Goal: Information Seeking & Learning: Learn about a topic

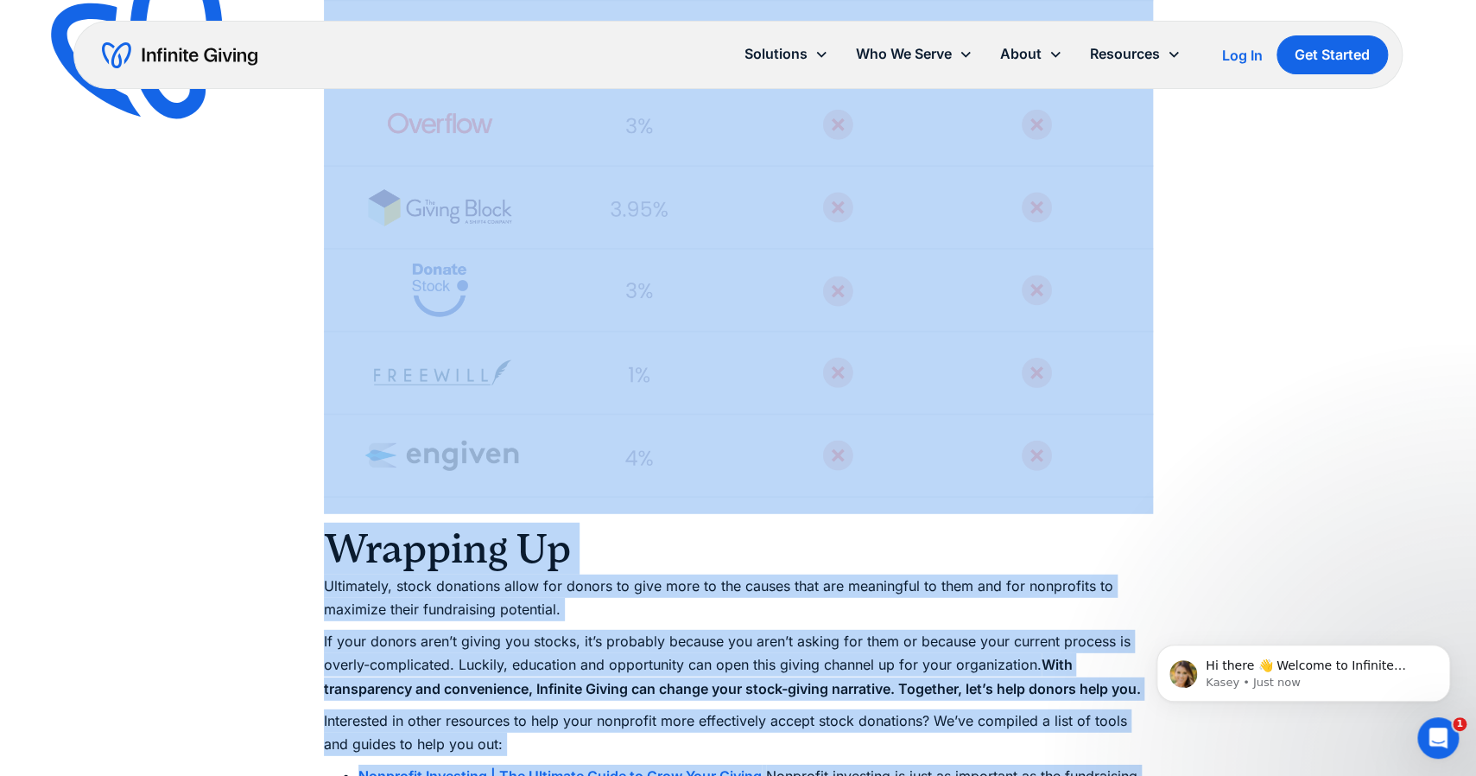
scroll to position [5763, 0]
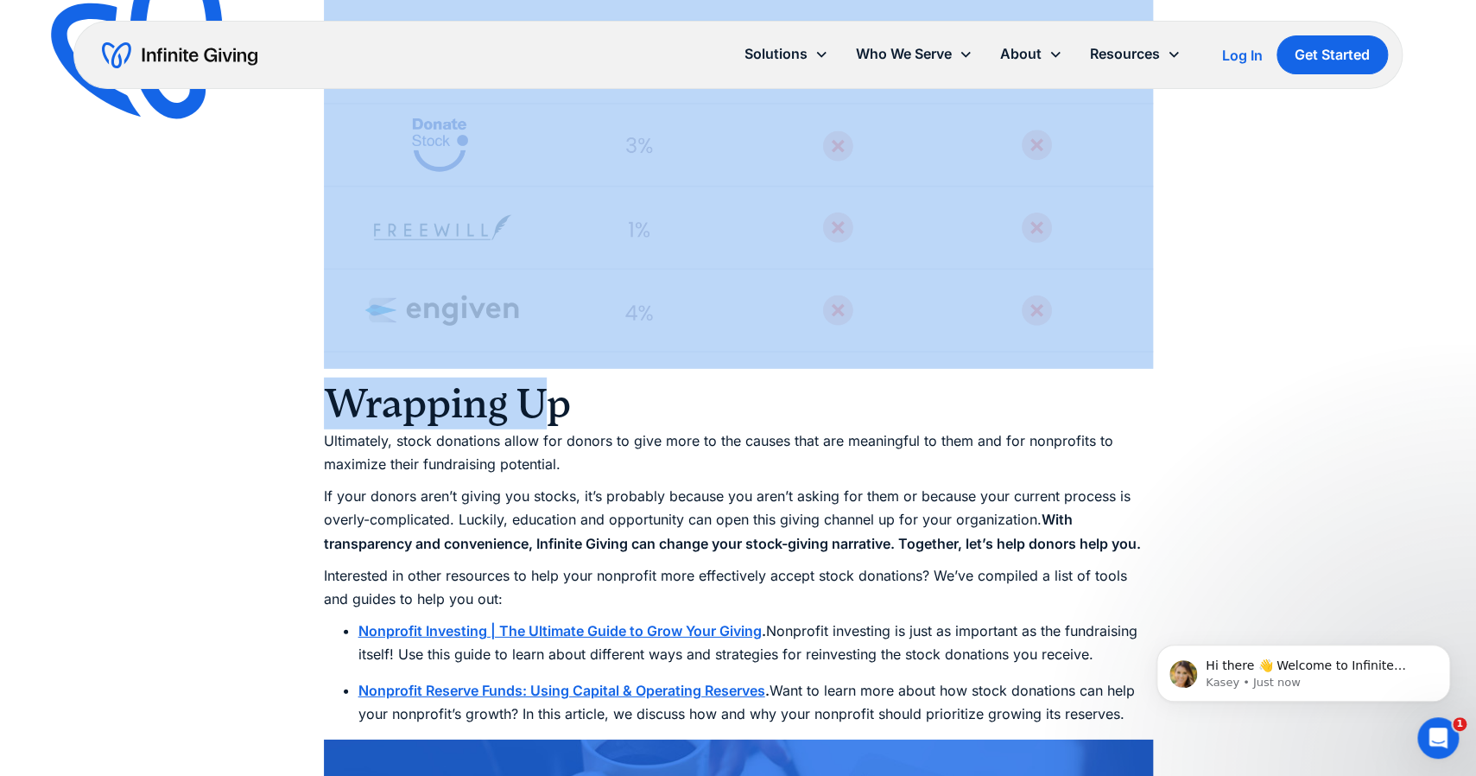
drag, startPoint x: 311, startPoint y: 223, endPoint x: 533, endPoint y: 403, distance: 286.1
copy div "Lore 8: Ips Do s Ametconse Adipiscin Elitsed Doei temporinc utlab etdolorem al …"
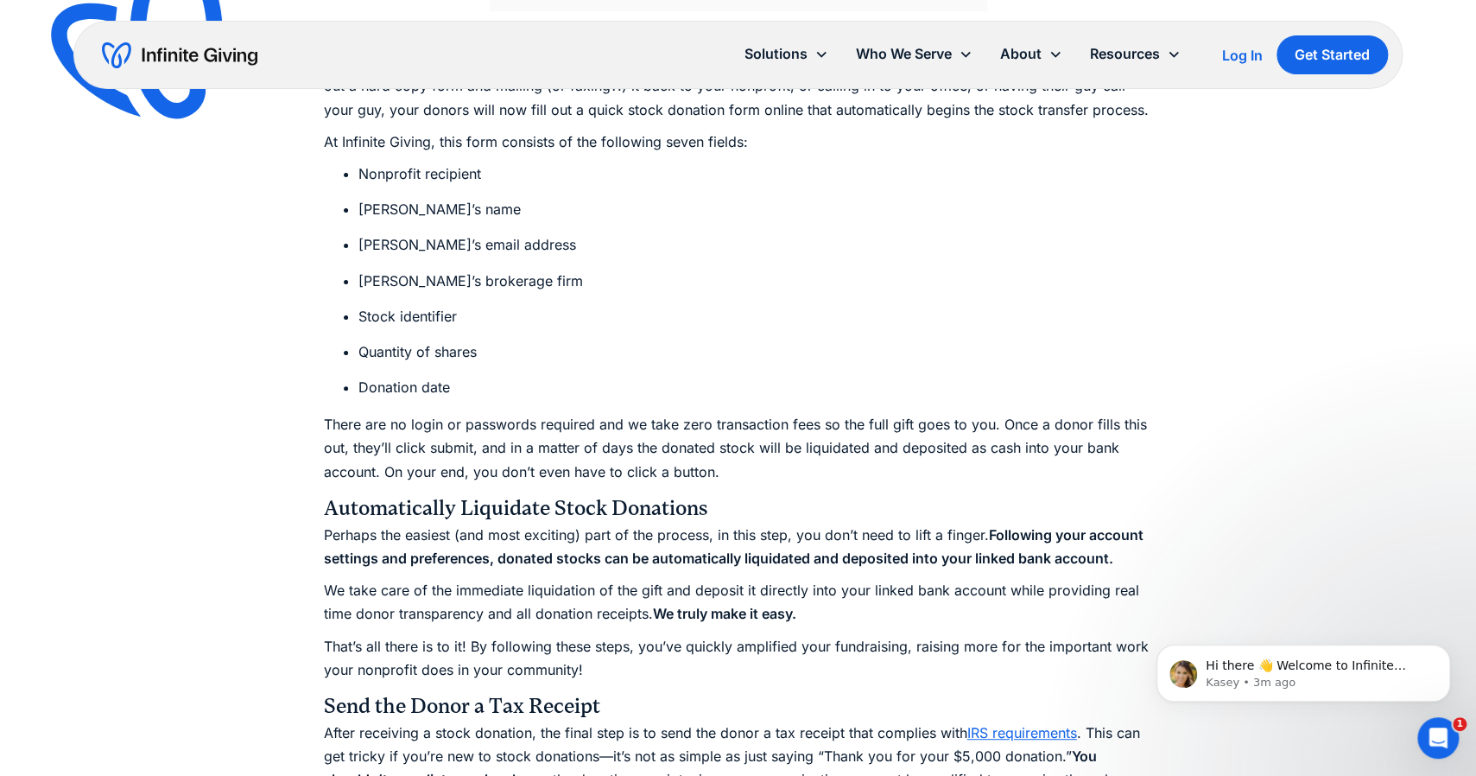
scroll to position [3536, 0]
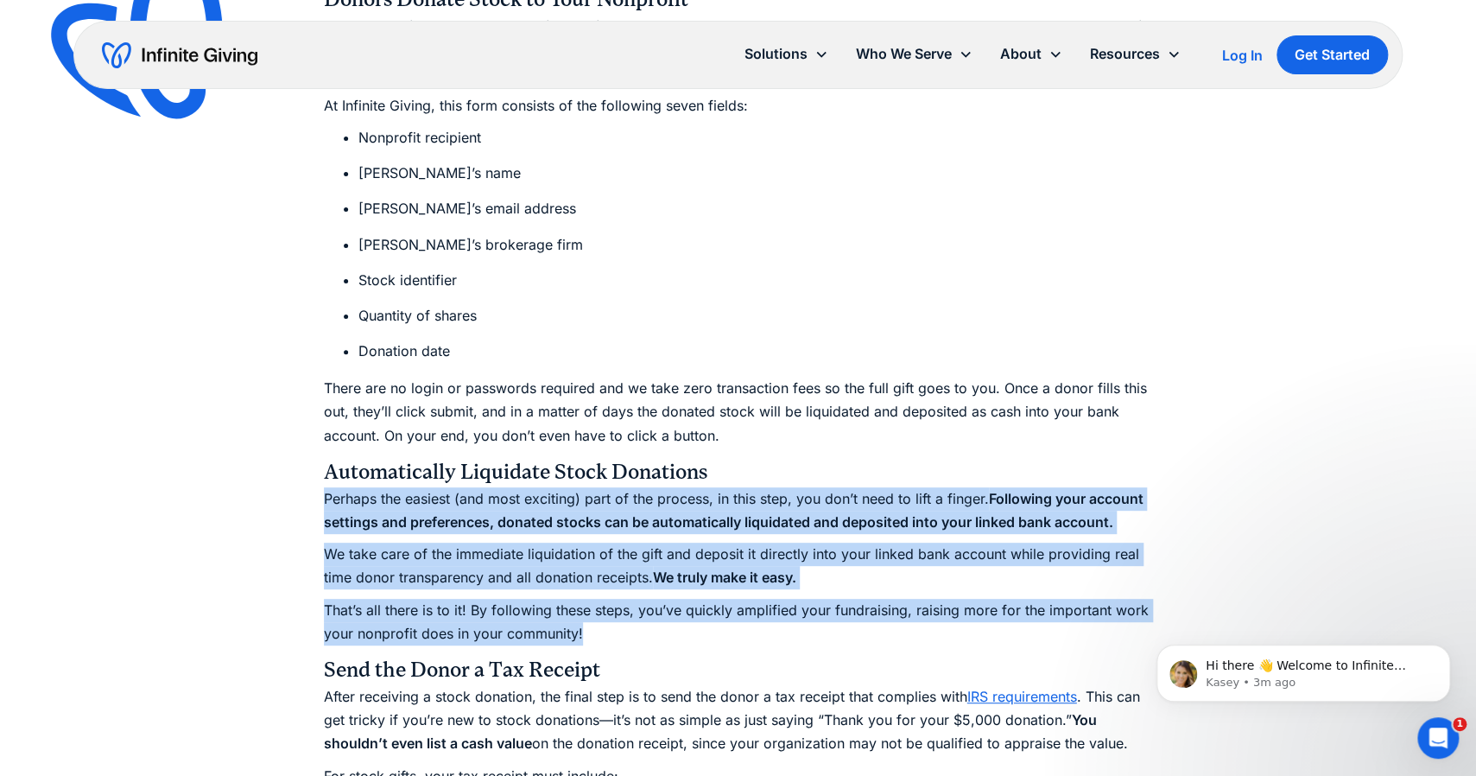
drag, startPoint x: 600, startPoint y: 635, endPoint x: 286, endPoint y: 498, distance: 342.7
copy div "Perhaps the easiest (and most exciting) part of the process, in this step, you …"
